Goal: Task Accomplishment & Management: Complete application form

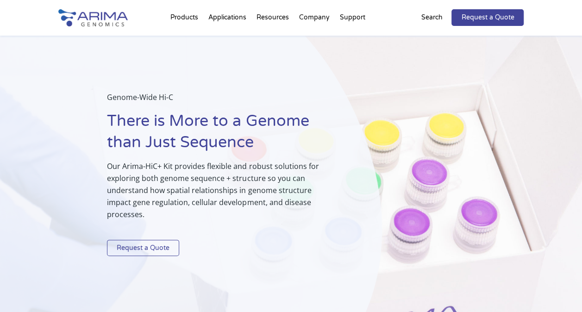
click at [137, 240] on link "Request a Quote" at bounding box center [143, 248] width 72 height 17
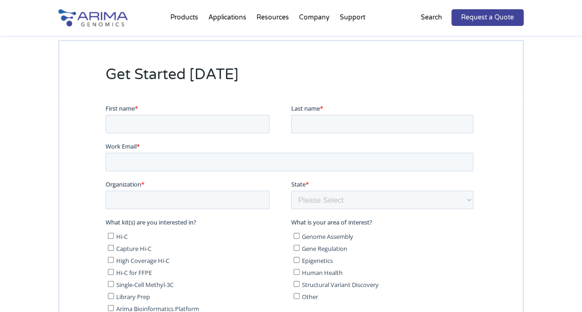
scroll to position [4920, 0]
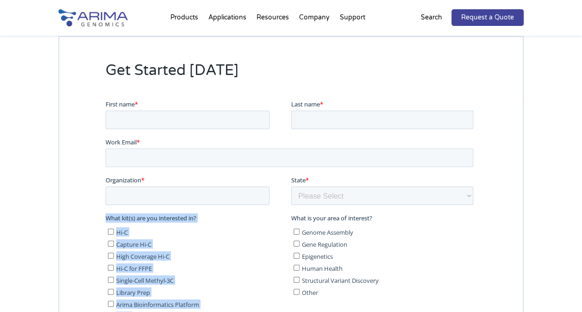
drag, startPoint x: 171, startPoint y: 330, endPoint x: 154, endPoint y: 314, distance: 23.3
click at [154, 312] on fieldset "What kit(s) are you interested in? Hi-C Capture Hi-C High Coverage Hi-C Hi-C fo…" at bounding box center [290, 273] width 371 height 118
copy div "What kit(s) are you interested in? Hi-C Capture Hi-C High Coverage Hi-C Hi-C fo…"
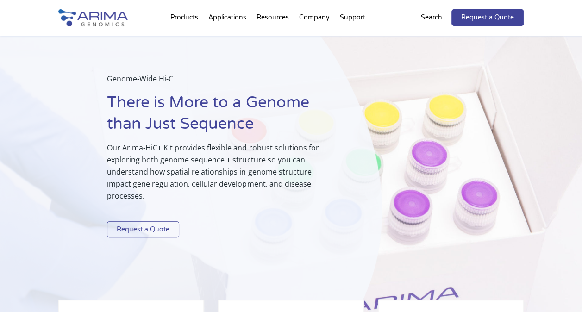
click at [149, 221] on link "Request a Quote" at bounding box center [143, 229] width 72 height 17
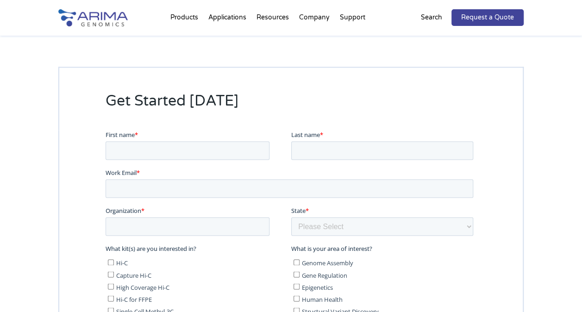
scroll to position [2351, 0]
click at [151, 155] on input "First name *" at bounding box center [187, 150] width 164 height 19
type input "Berna"
click at [327, 139] on div "Last name *" at bounding box center [384, 145] width 186 height 30
click at [319, 143] on input "Last name *" at bounding box center [382, 150] width 182 height 19
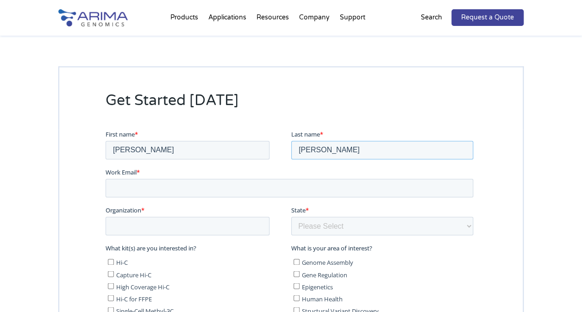
type input "de Vries"
click at [228, 185] on input "Work Email *" at bounding box center [289, 188] width 368 height 19
type input "berna.devries@univie.ac.at"
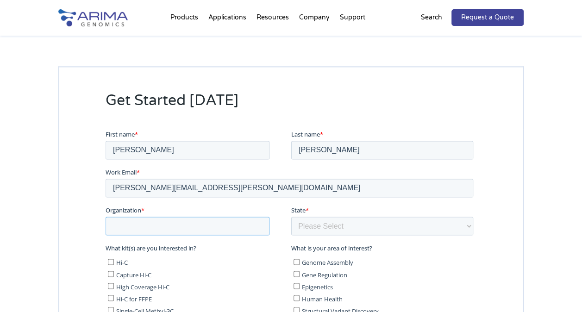
click at [208, 222] on input "Organization *" at bounding box center [187, 226] width 164 height 19
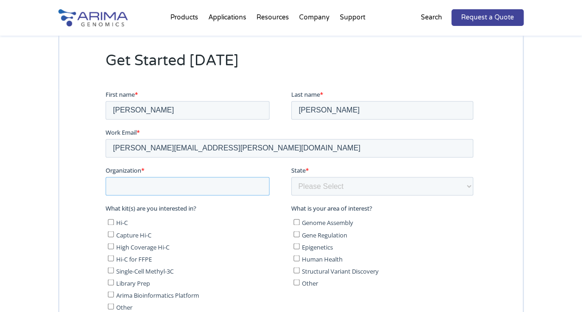
scroll to position [2391, 0]
type input "DOME (University of Vienna); and Research Unit Water Quality Management (TU Wie…"
click at [357, 186] on select "Please Select Other/Non-US Alabama Alaska Arizona Arkansas California Colorado …" at bounding box center [382, 185] width 182 height 19
click at [291, 176] on select "Please Select Other/Non-US Alabama Alaska Arizona Arkansas California Colorado …" at bounding box center [382, 185] width 182 height 19
click at [338, 181] on select "Please Select Other/Non-US Alabama Alaska Arizona Arkansas California Colorado …" at bounding box center [382, 185] width 182 height 19
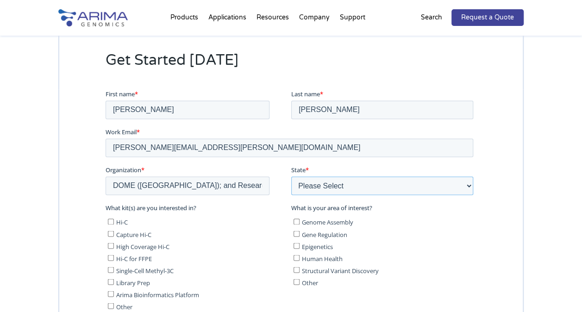
select select "Other/Non-US"
click at [291, 176] on select "Please Select Other/Non-US Alabama Alaska Arizona Arkansas California Colorado …" at bounding box center [382, 185] width 182 height 19
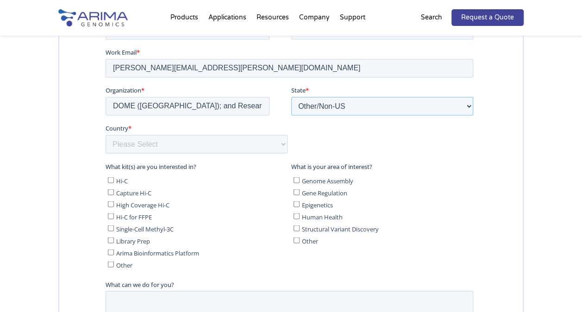
scroll to position [2472, 0]
click at [182, 144] on select "Please Select Afghanistan Åland Islands Albania Algeria American Samoa Andorra …" at bounding box center [196, 143] width 182 height 19
click at [183, 142] on select "Please Select Afghanistan Åland Islands Albania Algeria American Samoa Andorra …" at bounding box center [196, 143] width 182 height 19
select select "Austria"
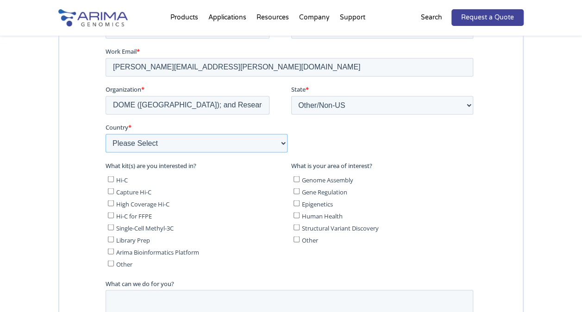
click at [105, 150] on select "Please Select Afghanistan Åland Islands Albania Algeria American Samoa Andorra …" at bounding box center [196, 143] width 182 height 19
click at [108, 179] on input "Hi-C" at bounding box center [110, 179] width 6 height 6
checkbox input "true"
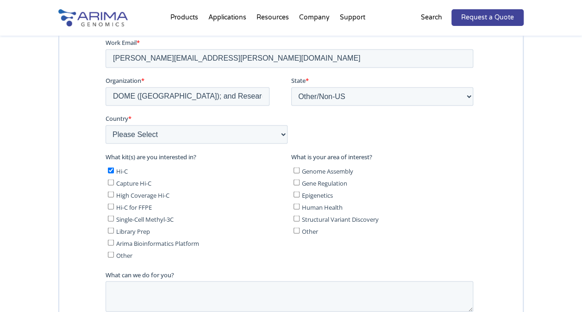
scroll to position [2489, 0]
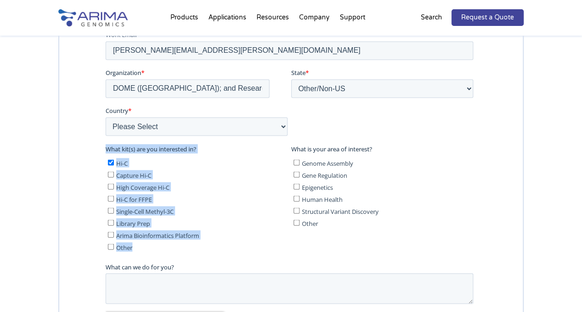
drag, startPoint x: 157, startPoint y: 251, endPoint x: 96, endPoint y: 159, distance: 109.3
click at [105, 159] on html "First name * Berna Last name * de Vries Work Email * berna.devries@univie.ac.at…" at bounding box center [290, 192] width 371 height 399
copy div "What kit(s) are you interested in? Hi-C Capture Hi-C High Coverage Hi-C Hi-C fo…"
